Goal: Task Accomplishment & Management: Use online tool/utility

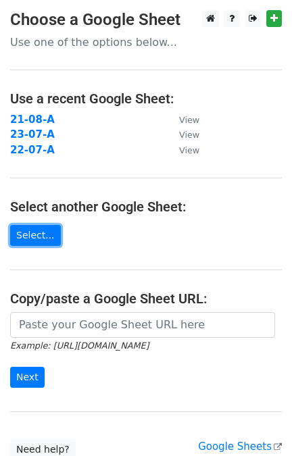
click at [40, 237] on link "Select..." at bounding box center [35, 235] width 51 height 21
drag, startPoint x: 0, startPoint y: 0, endPoint x: 40, endPoint y: 237, distance: 240.3
click at [40, 237] on link "Select..." at bounding box center [35, 235] width 51 height 21
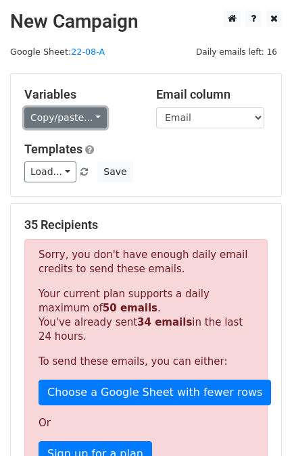
click at [60, 122] on link "Copy/paste..." at bounding box center [65, 117] width 82 height 21
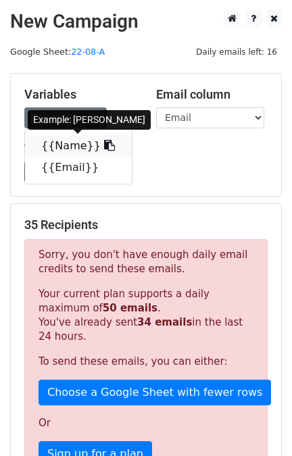
click at [59, 139] on link "{{Name}}" at bounding box center [78, 146] width 107 height 22
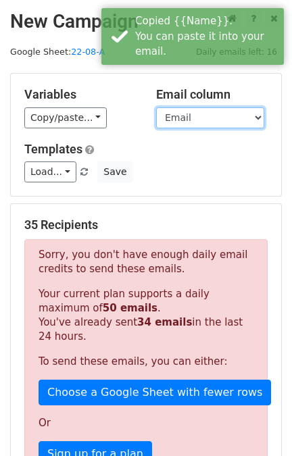
click at [175, 117] on select "Name Email" at bounding box center [210, 117] width 108 height 21
click at [156, 107] on select "Name Email" at bounding box center [210, 117] width 108 height 21
